Goal: Task Accomplishment & Management: Complete application form

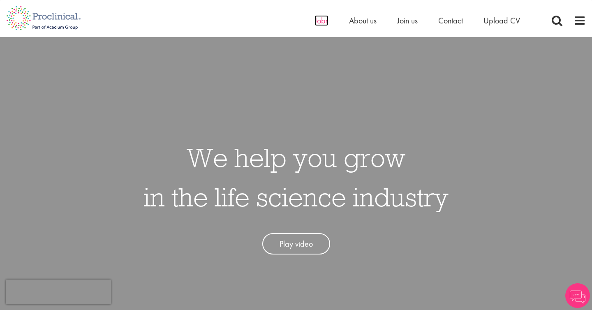
click at [320, 20] on span "Jobs" at bounding box center [321, 20] width 14 height 11
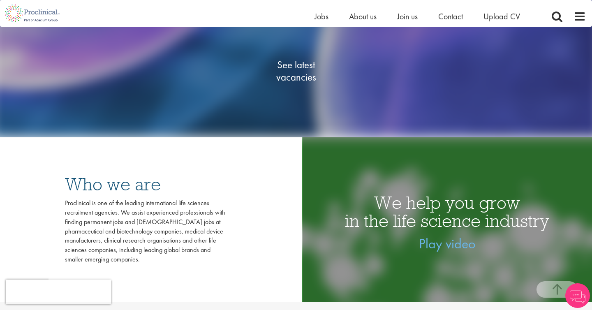
scroll to position [159, 0]
click at [292, 75] on span "See latest vacancies" at bounding box center [296, 70] width 82 height 25
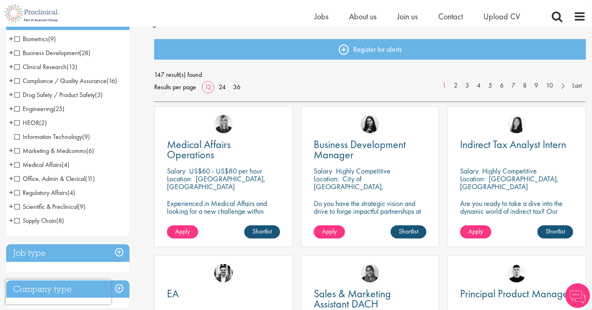
scroll to position [82, 0]
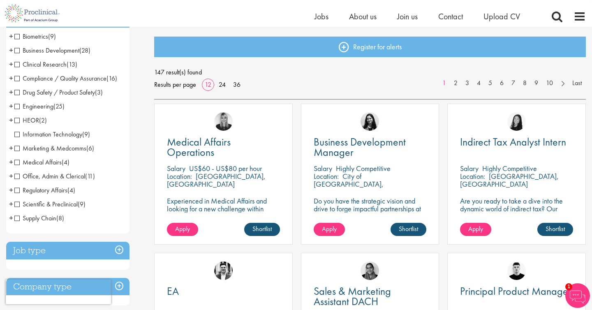
click at [18, 175] on span "Office, Admin & Clerical" at bounding box center [49, 176] width 71 height 9
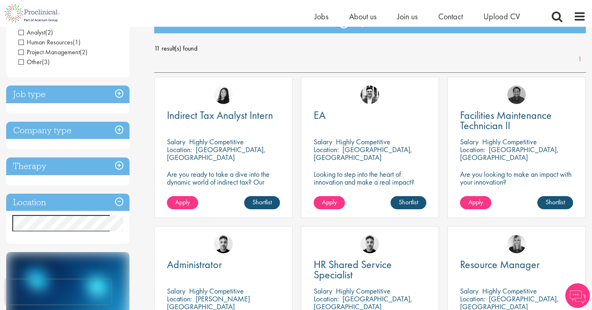
scroll to position [106, 0]
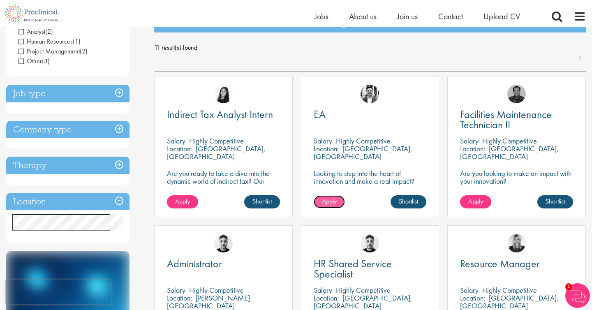
click at [333, 202] on span "Apply" at bounding box center [329, 201] width 15 height 9
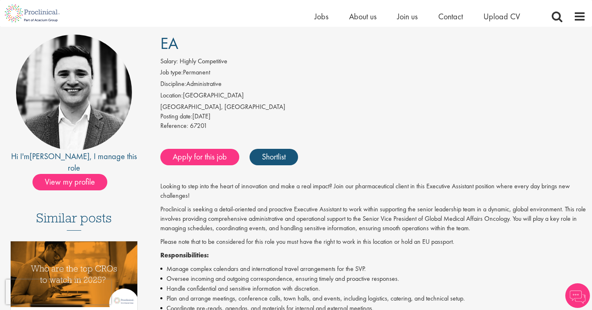
scroll to position [61, 0]
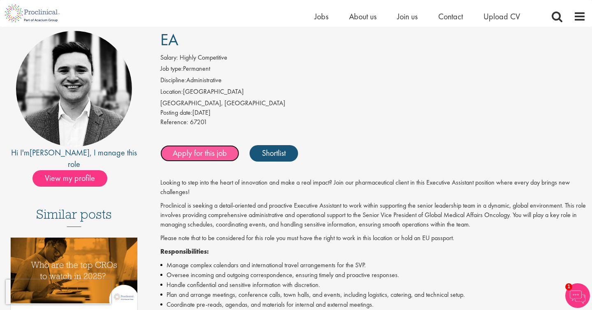
click at [214, 157] on link "Apply for this job" at bounding box center [199, 153] width 79 height 16
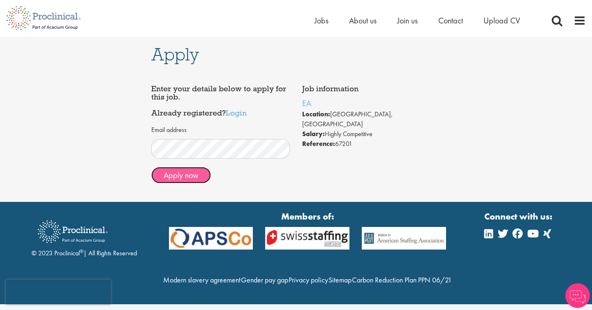
click at [194, 177] on button "Apply now" at bounding box center [181, 175] width 60 height 16
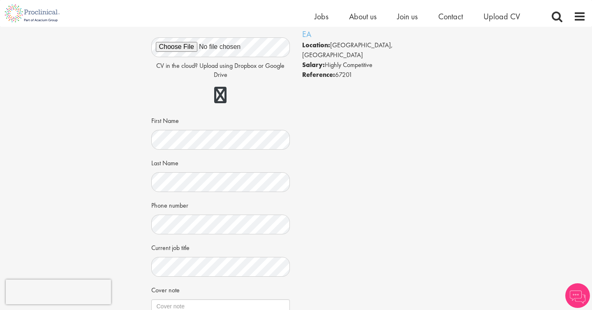
scroll to position [62, 0]
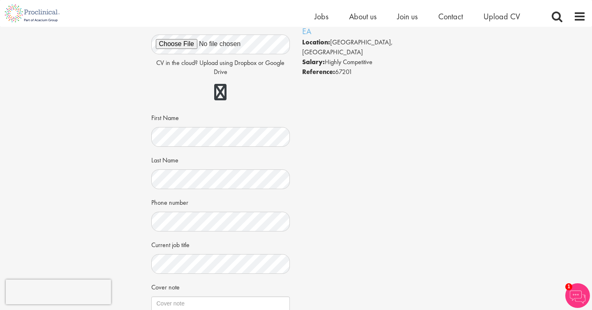
click at [348, 204] on div "Job information EA Location: [GEOGRAPHIC_DATA], [GEOGRAPHIC_DATA] Salary: Highl…" at bounding box center [296, 208] width 302 height 399
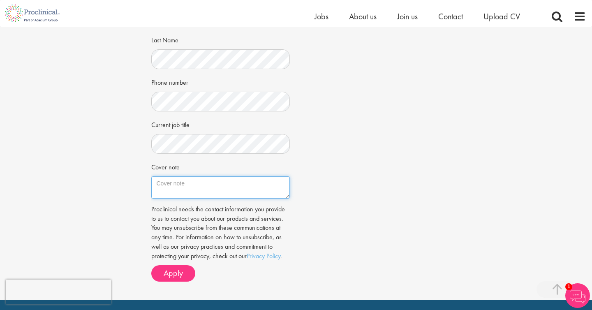
scroll to position [194, 0]
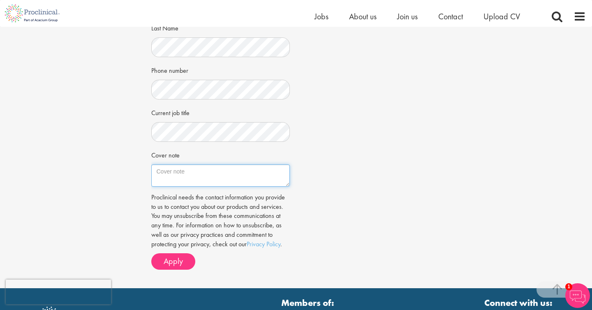
click at [214, 174] on textarea "Cover note" at bounding box center [220, 175] width 139 height 22
paste textarea "I am excited to apply for the Executive Assistant position supporting the SVP o…"
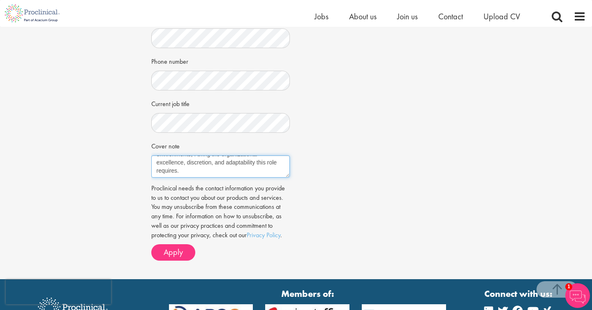
paste textarea "Currently, I serve as Executive Assistant ad interim to the Chief Communication…"
click at [226, 158] on textarea "Cover note" at bounding box center [220, 166] width 139 height 22
click at [156, 175] on textarea "Cover note" at bounding box center [220, 166] width 139 height 22
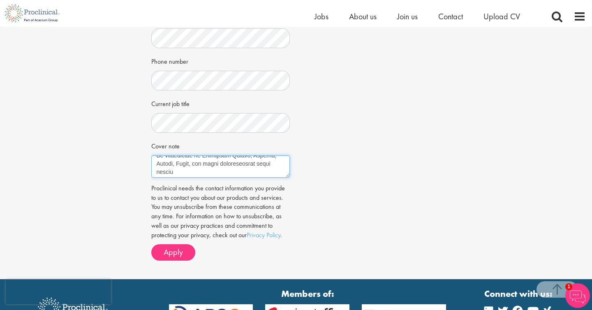
scroll to position [280, 0]
click at [157, 171] on textarea "Cover note" at bounding box center [220, 166] width 139 height 22
click at [215, 171] on textarea "Cover note" at bounding box center [220, 166] width 139 height 22
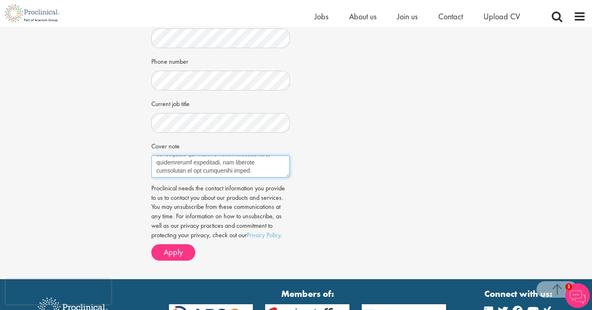
paste textarea "What excites me most about this role is the opportunity to contribute to impact…"
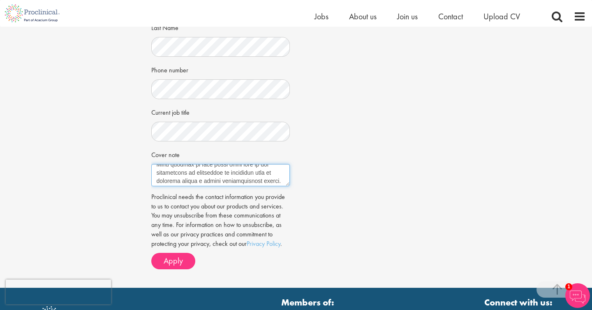
scroll to position [196, 0]
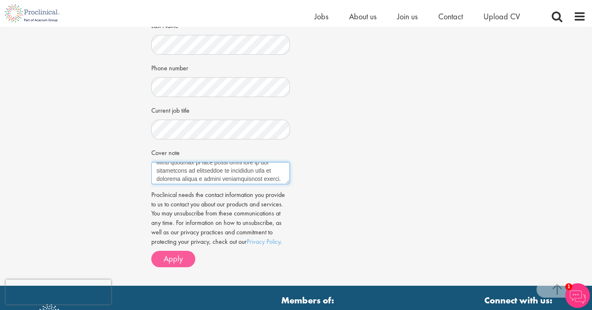
type textarea "I am excited to apply for the Executive Assistant position supporting the SVP o…"
click at [180, 258] on span "Apply" at bounding box center [173, 258] width 19 height 11
